Goal: Information Seeking & Learning: Compare options

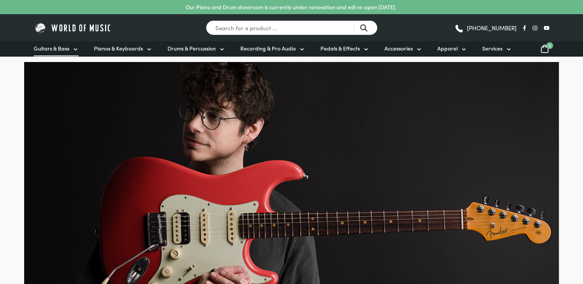
click at [75, 48] on icon at bounding box center [75, 49] width 6 height 6
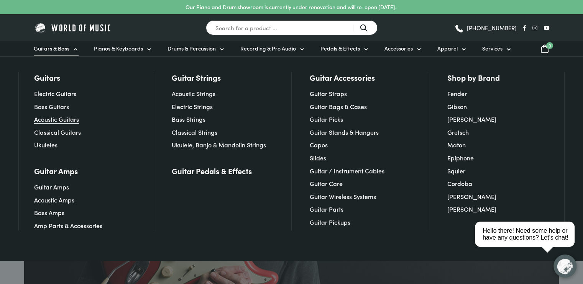
click at [72, 123] on link "Acoustic Guitars" at bounding box center [56, 119] width 45 height 8
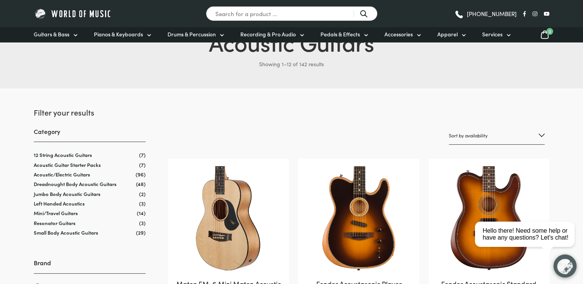
scroll to position [48, 0]
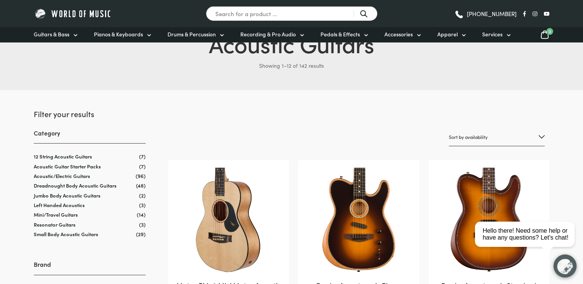
click at [525, 136] on select "Sort by popularity Sort by average rating Sort by latest Sort by price: low to …" at bounding box center [497, 137] width 96 height 18
select select "price"
click at [449, 128] on select "Sort by popularity Sort by average rating Sort by latest Sort by price: low to …" at bounding box center [497, 137] width 96 height 18
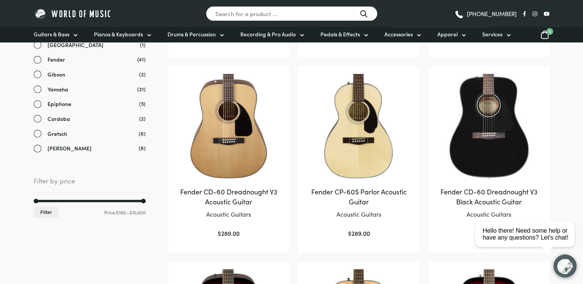
scroll to position [337, 0]
click at [262, 194] on h2 "Fender CD-60 Dreadnought V3 Acoustic Guitar" at bounding box center [228, 196] width 105 height 19
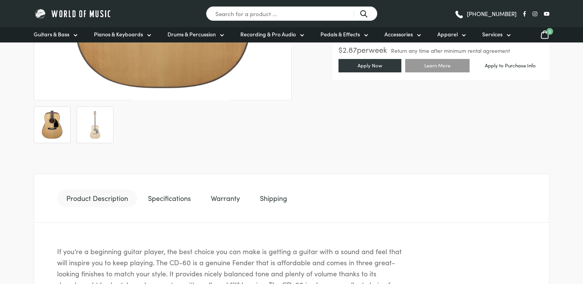
scroll to position [253, 0]
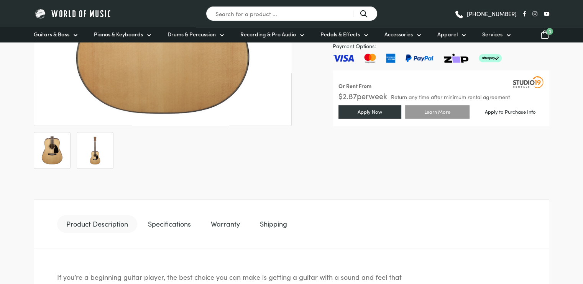
click at [88, 156] on img at bounding box center [95, 150] width 28 height 28
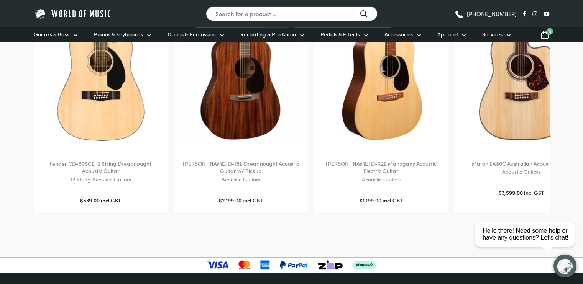
scroll to position [674, 0]
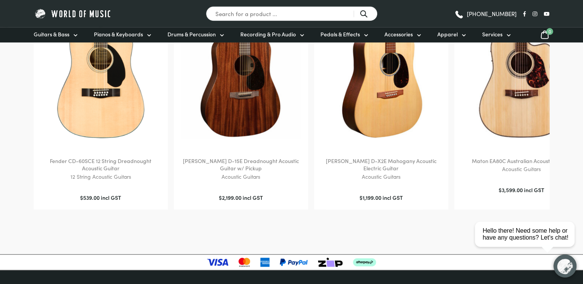
click at [330, 194] on div "[PERSON_NAME] D-X2E Mahogany Acoustic Electric Guitar Acoustic Guitars $ 1,199.…" at bounding box center [381, 111] width 134 height 197
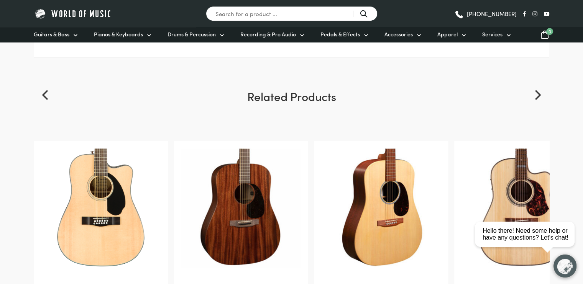
scroll to position [536, 0]
